Goal: Information Seeking & Learning: Learn about a topic

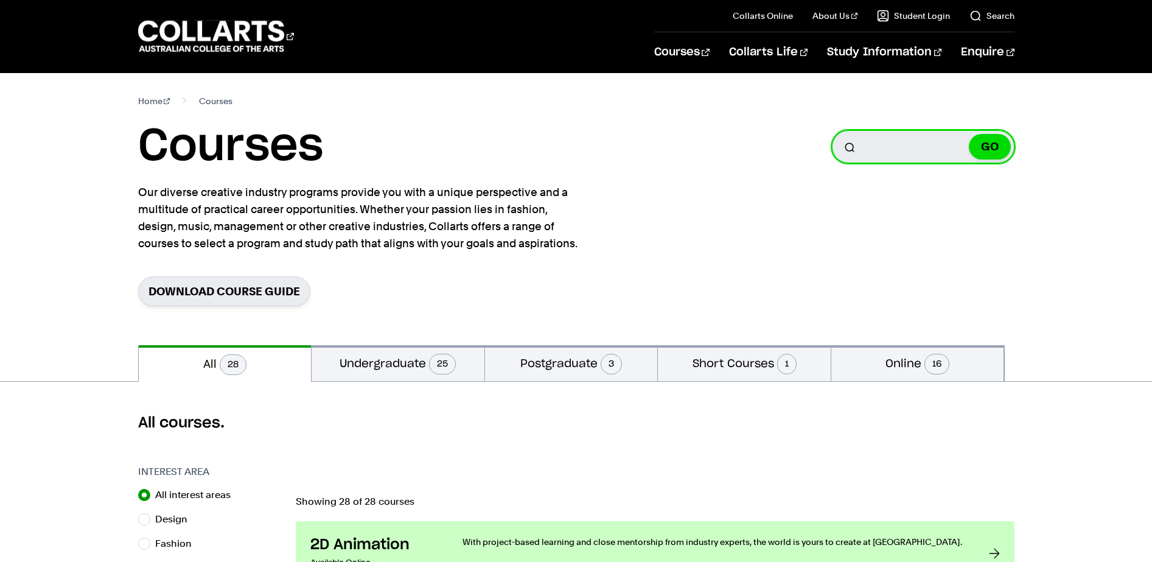
click at [877, 153] on input "Search for a course" at bounding box center [923, 146] width 183 height 33
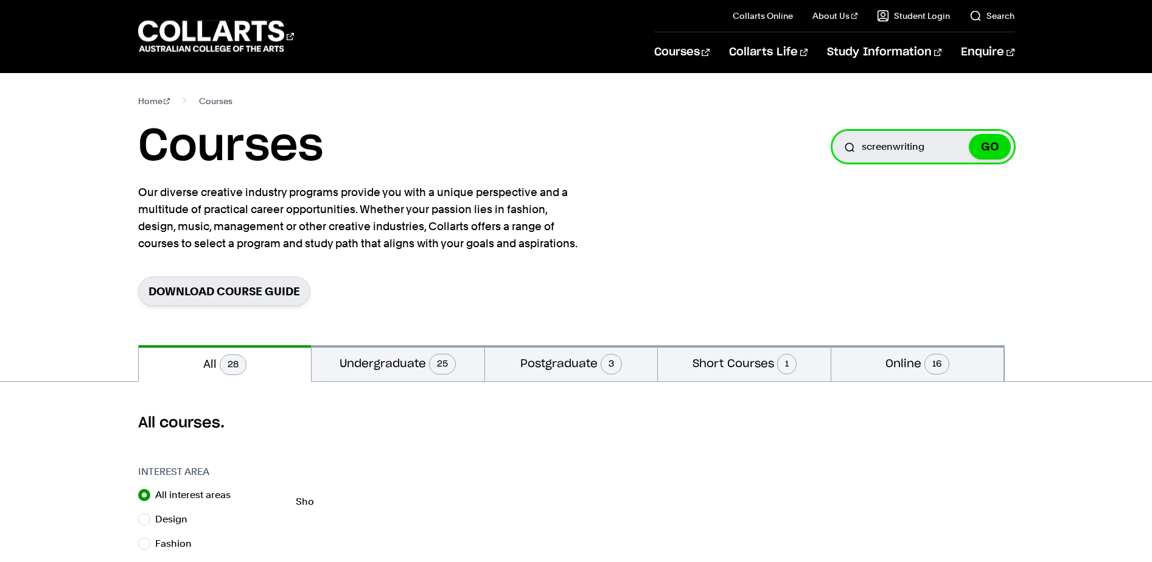
type input "screenwriting"
click at [989, 147] on button "GO" at bounding box center [990, 147] width 42 height 26
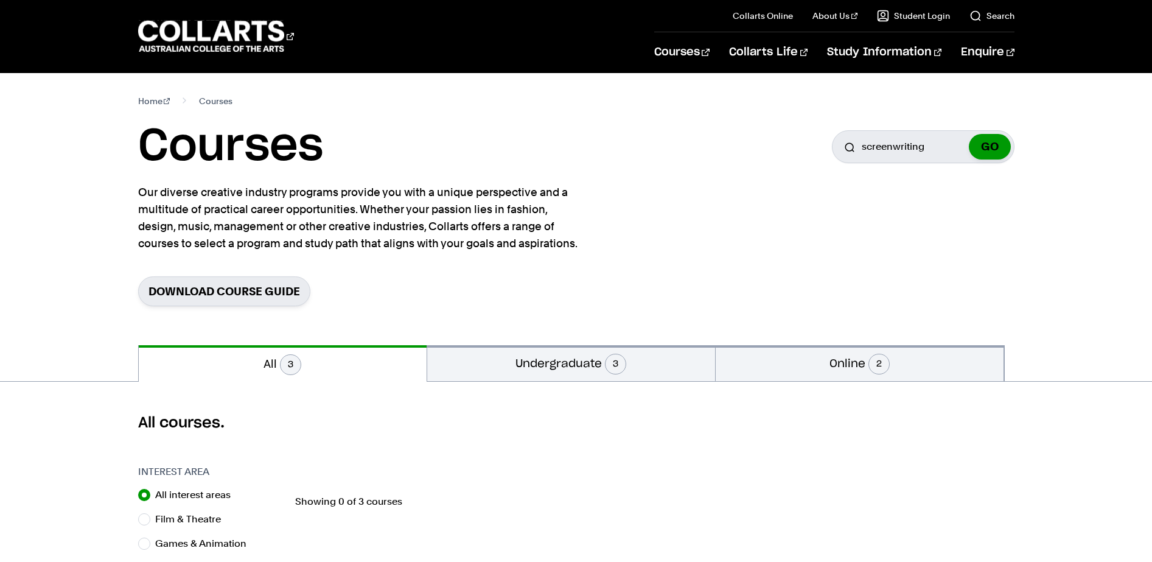
click at [987, 153] on button "GO" at bounding box center [990, 147] width 42 height 26
